Goal: Task Accomplishment & Management: Use online tool/utility

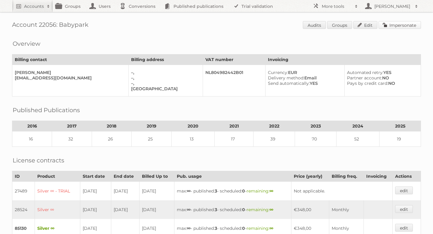
click at [385, 24] on link "Impersonate" at bounding box center [399, 25] width 42 height 8
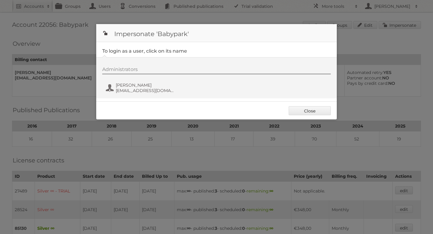
click at [135, 94] on div "Administrators Arie Timmer arie@babypark.nl" at bounding box center [219, 80] width 234 height 29
click at [133, 90] on span "[EMAIL_ADDRESS][DOMAIN_NAME]" at bounding box center [145, 90] width 58 height 5
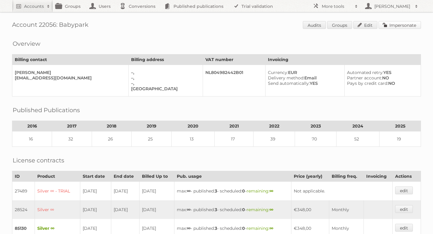
click at [392, 26] on link "Impersonate" at bounding box center [399, 25] width 42 height 8
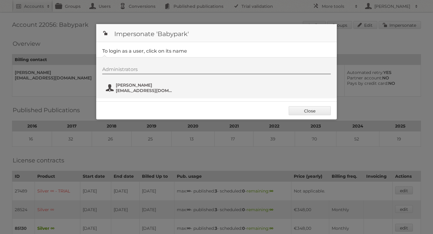
click at [137, 86] on span "[PERSON_NAME]" at bounding box center [145, 84] width 58 height 5
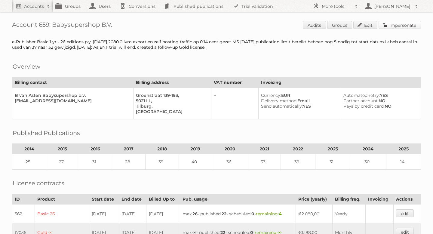
click at [394, 26] on link "Impersonate" at bounding box center [399, 25] width 42 height 8
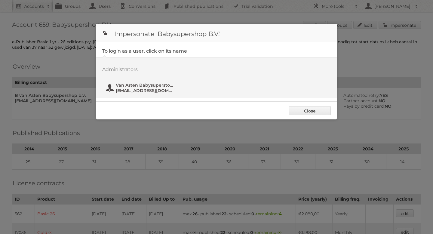
click at [139, 86] on span "Van Asten Babysuperstore" at bounding box center [145, 84] width 58 height 5
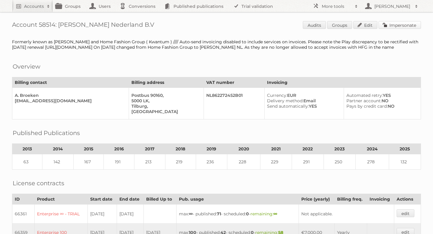
click at [386, 24] on link "Impersonate" at bounding box center [399, 25] width 42 height 8
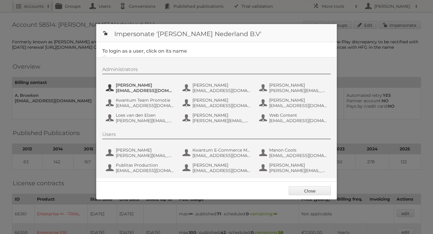
click at [147, 82] on button "Amber Guiking aguiking@leenbakker.nl" at bounding box center [140, 88] width 71 height 12
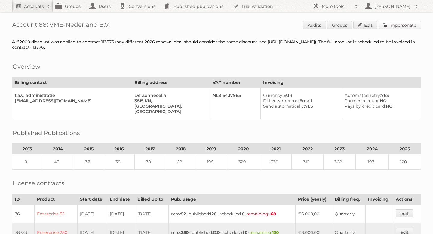
click at [390, 26] on link "Impersonate" at bounding box center [399, 25] width 42 height 8
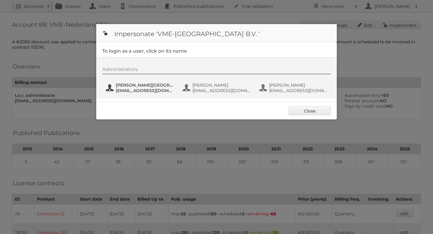
click at [143, 84] on span "Hilde van Oostende" at bounding box center [145, 84] width 58 height 5
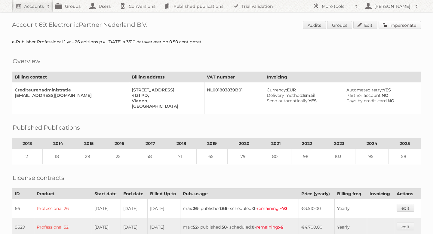
click at [387, 29] on link "Impersonate" at bounding box center [399, 25] width 42 height 8
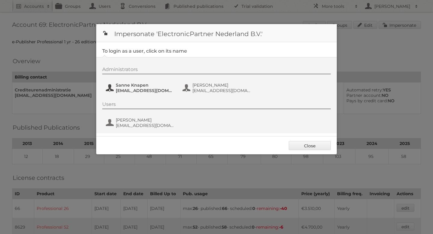
click at [138, 93] on button "Sanne Knapen [EMAIL_ADDRESS][DOMAIN_NAME]" at bounding box center [140, 88] width 71 height 12
